Goal: Task Accomplishment & Management: Complete application form

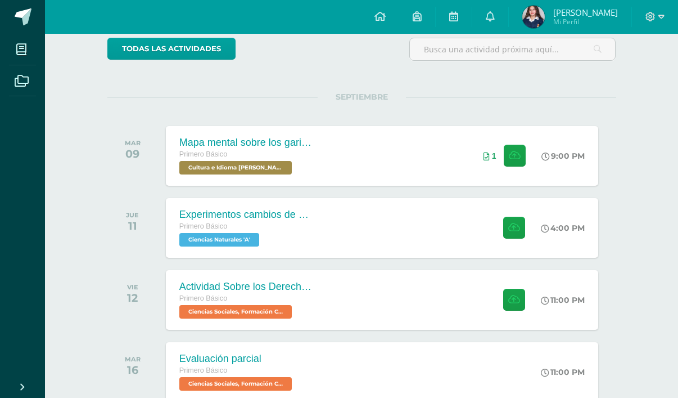
scroll to position [96, 0]
click at [516, 224] on button at bounding box center [516, 227] width 22 height 22
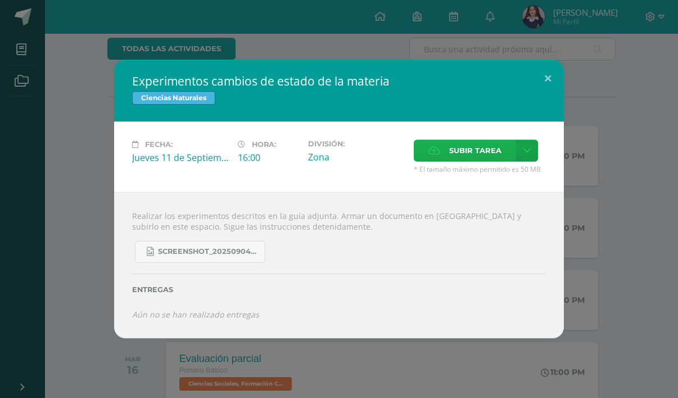
click at [454, 141] on span "Subir tarea" at bounding box center [475, 150] width 52 height 21
click at [0, 0] on input "Subir tarea" at bounding box center [0, 0] width 0 height 0
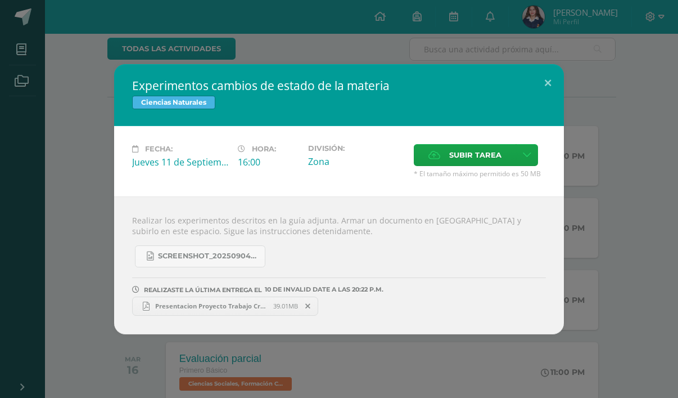
click at [616, 106] on div "Experimentos cambios de estado de la materia Ciencias Naturales Fecha: [DATE] H…" at bounding box center [338, 199] width 669 height 270
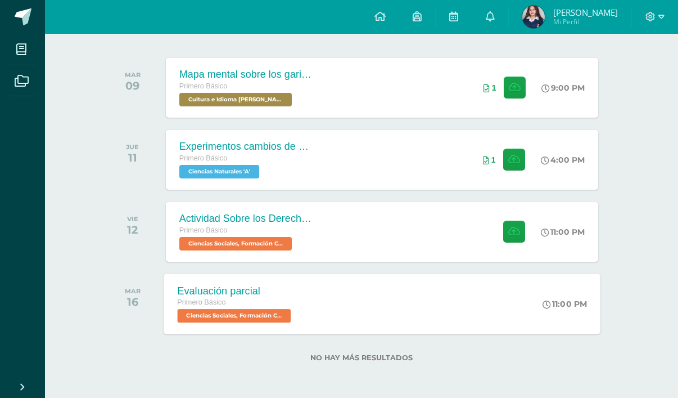
scroll to position [165, 0]
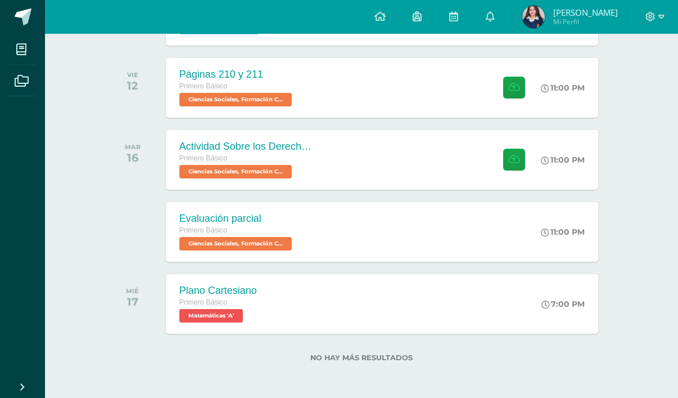
scroll to position [238, 0]
click at [410, 103] on div "Páginas 210 y 211 Primero Básico Ciencias Sociales, Formación Ciudadana e Inter…" at bounding box center [382, 87] width 437 height 60
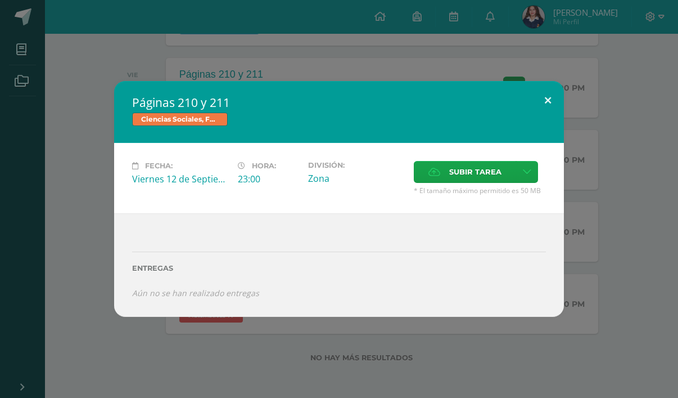
click at [542, 94] on button at bounding box center [548, 100] width 32 height 38
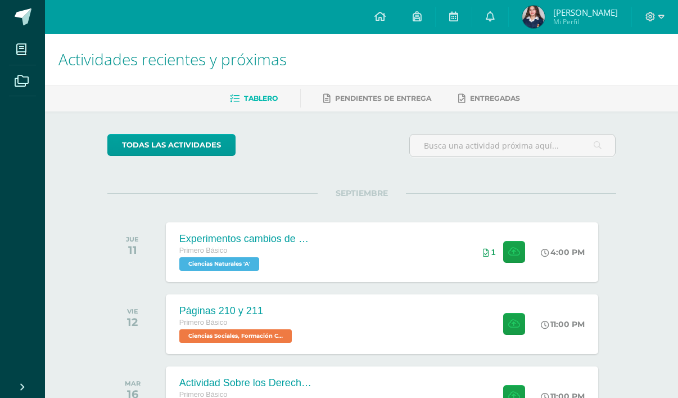
scroll to position [0, 0]
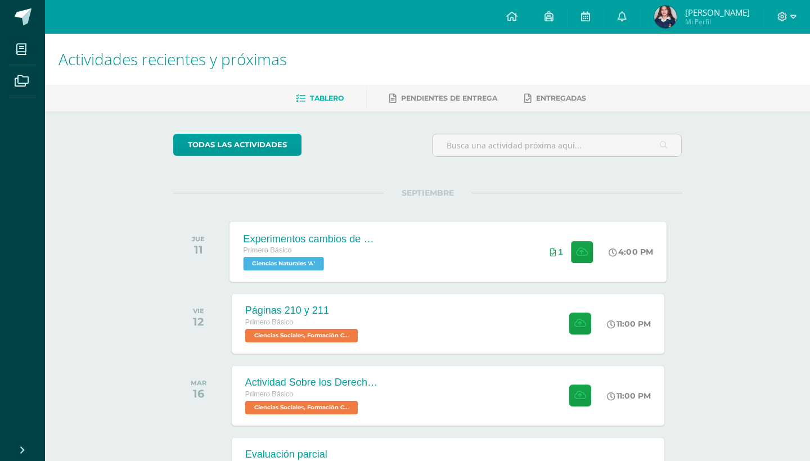
click at [377, 257] on div "Primero Básico" at bounding box center [311, 251] width 136 height 12
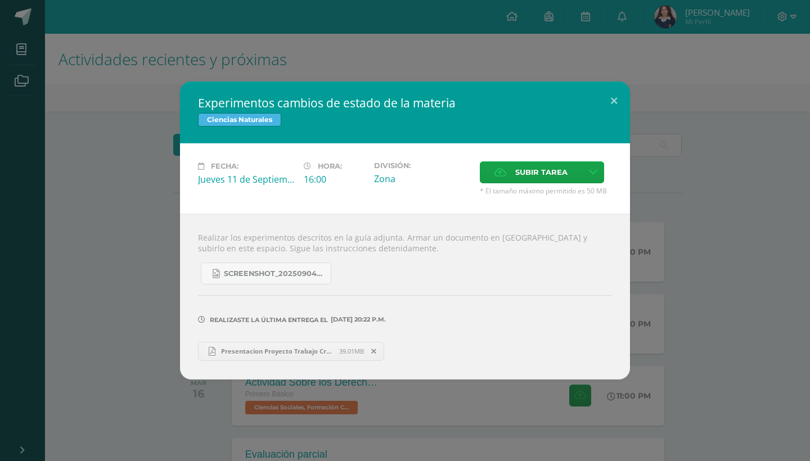
click at [373, 353] on icon at bounding box center [373, 352] width 5 height 8
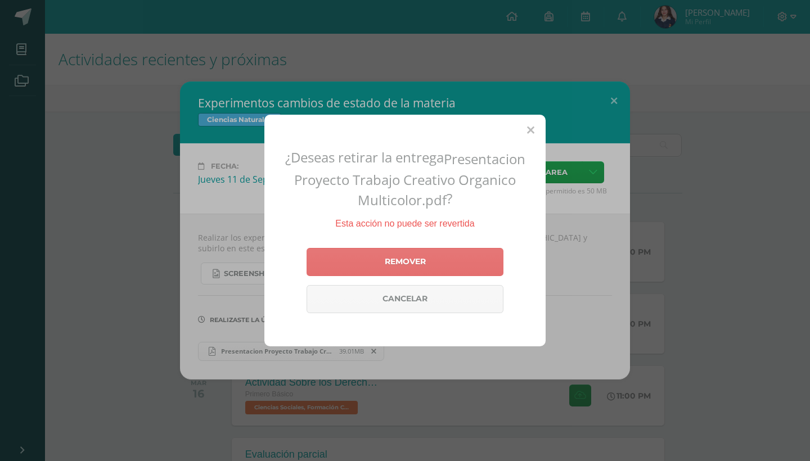
click at [407, 263] on link "Remover" at bounding box center [404, 262] width 197 height 28
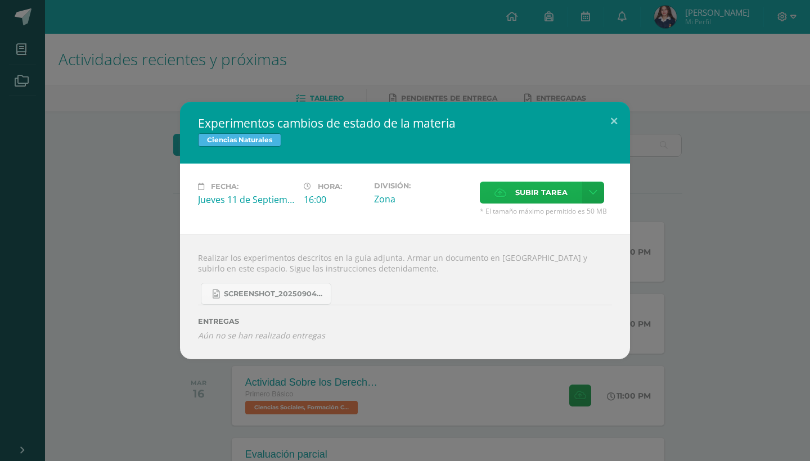
click at [540, 203] on span "Subir tarea" at bounding box center [541, 192] width 52 height 21
click at [0, 0] on input "Subir tarea" at bounding box center [0, 0] width 0 height 0
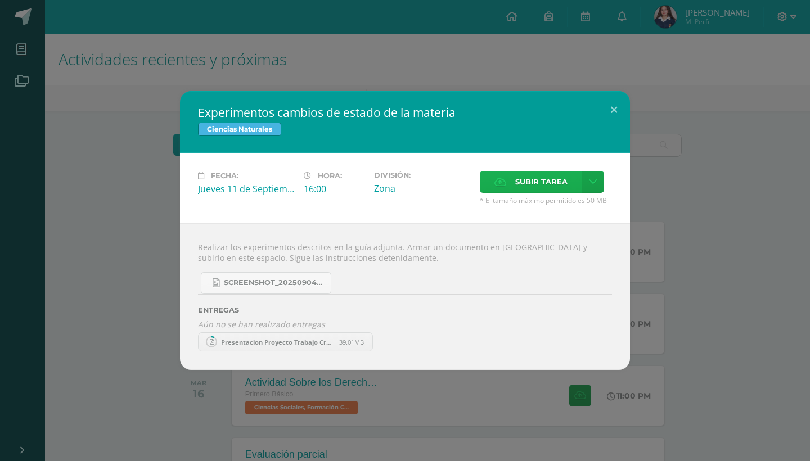
click at [516, 190] on span "Subir tarea" at bounding box center [541, 182] width 52 height 21
click at [0, 0] on input "Subir tarea" at bounding box center [0, 0] width 0 height 0
click at [346, 346] on link "Presentacion Proyecto Trabajo Creativo Organico Multicolor-2.pdf 39.00MB" at bounding box center [285, 341] width 175 height 19
click at [282, 340] on span "Presentacion Proyecto Trabajo Creativo Organico Multicolor-2.pdf" at bounding box center [277, 342] width 124 height 8
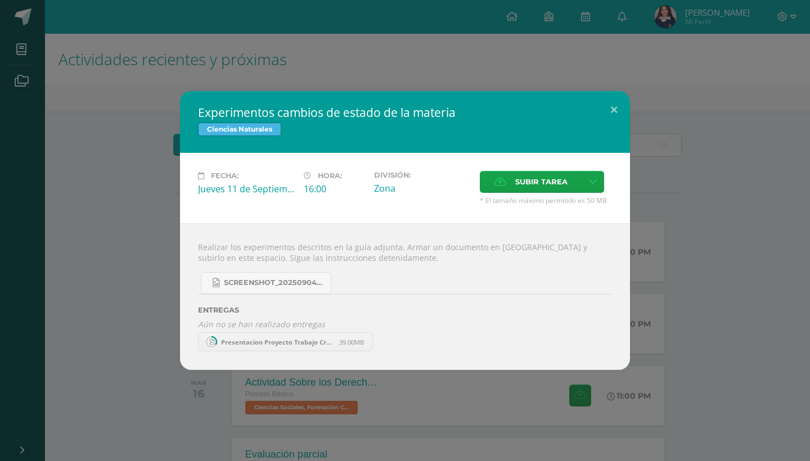
click at [313, 342] on span "Presentacion Proyecto Trabajo Creativo Organico Multicolor-2.pdf" at bounding box center [277, 342] width 124 height 8
click at [335, 341] on span "Presentacion Proyecto Trabajo Creativo Organico Multicolor-2.pdf" at bounding box center [277, 342] width 124 height 8
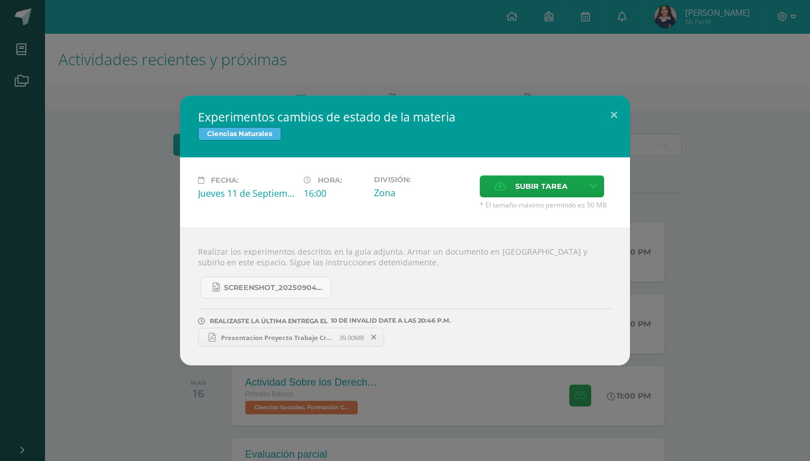
click at [335, 342] on link "Presentacion Proyecto Trabajo Creativo Organico Multicolor-2.pdf 39.00MB" at bounding box center [291, 337] width 186 height 19
click at [678, 217] on div "Experimentos cambios de estado de la materia Ciencias Naturales Fecha: [DATE] H…" at bounding box center [404, 231] width 801 height 270
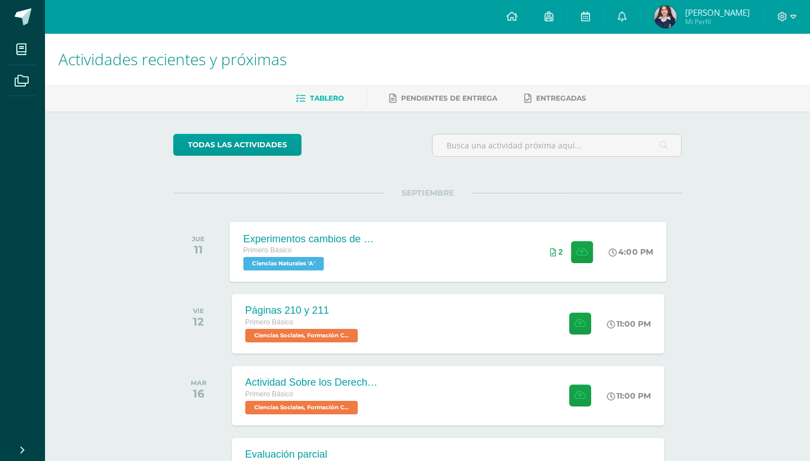
click at [441, 253] on div "Experimentos cambios de estado de la materia Primero Básico Ciencias Naturales …" at bounding box center [447, 252] width 437 height 60
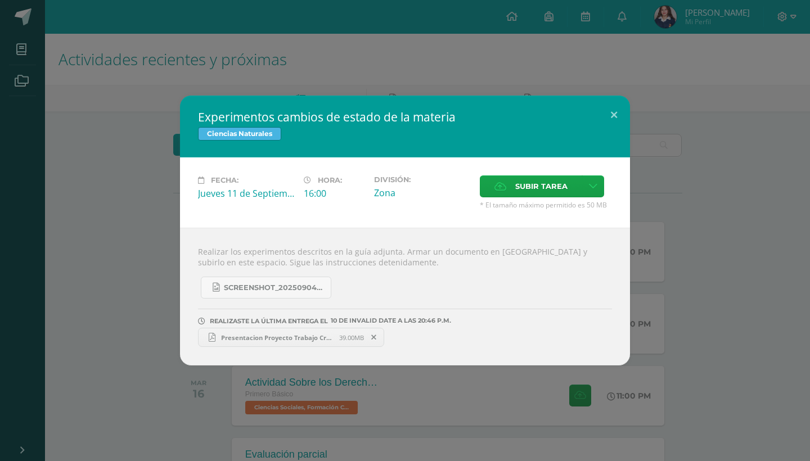
click at [678, 271] on div "Experimentos cambios de estado de la materia Ciencias Naturales Fecha: [DATE] H…" at bounding box center [404, 231] width 801 height 270
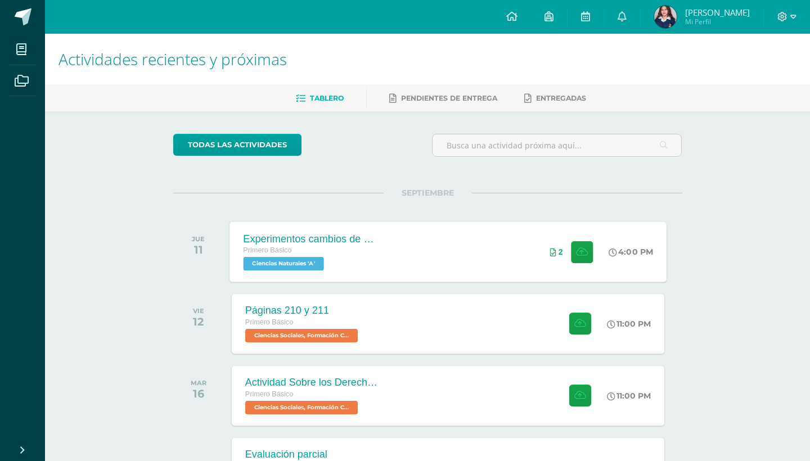
click at [555, 252] on div "2" at bounding box center [556, 251] width 13 height 9
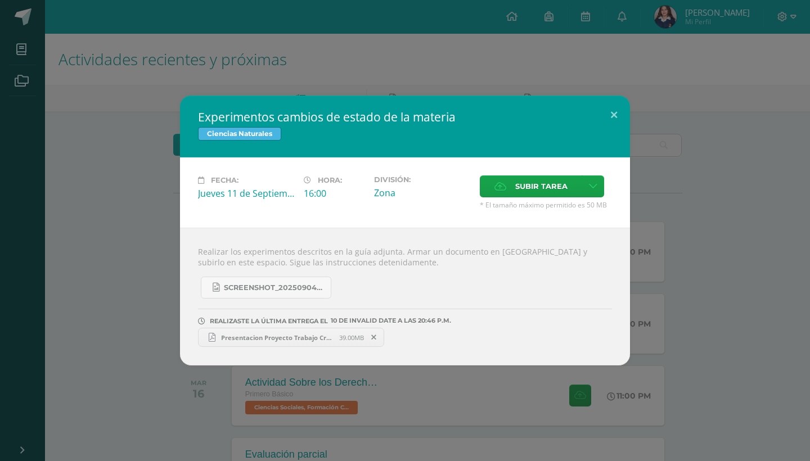
click at [303, 335] on span "Presentacion Proyecto Trabajo Creativo Organico Multicolor-2.pdf" at bounding box center [277, 337] width 124 height 8
click at [134, 279] on div "Experimentos cambios de estado de la materia Ciencias Naturales Fecha: [DATE] H…" at bounding box center [404, 231] width 801 height 270
